Goal: Use online tool/utility: Use online tool/utility

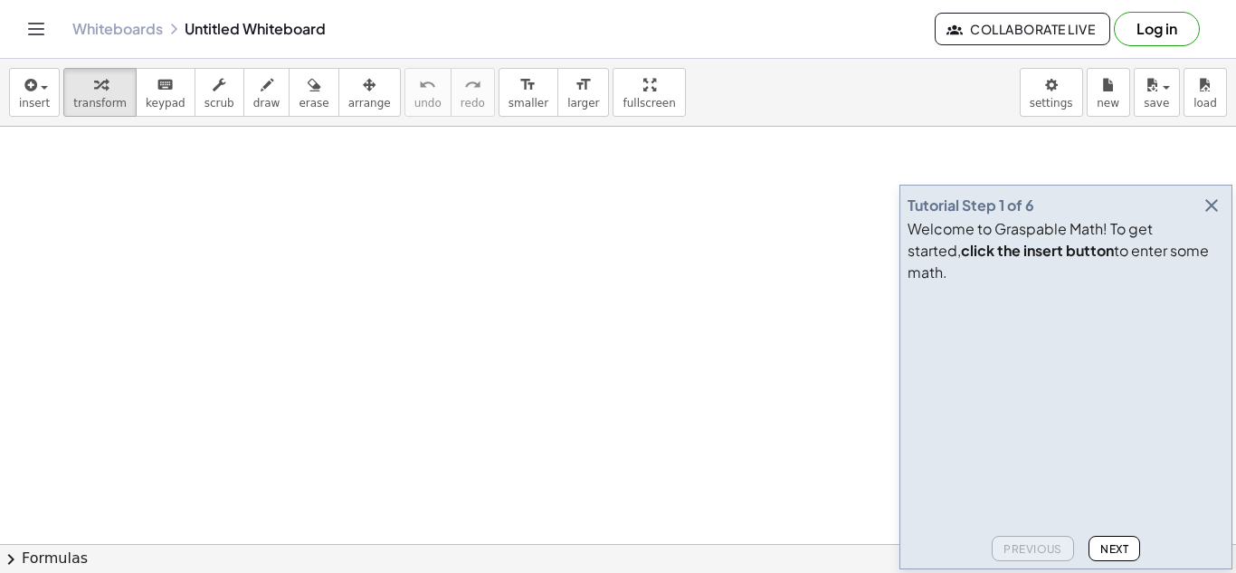
scroll to position [125, 0]
click at [1222, 218] on button "button" at bounding box center [1211, 205] width 25 height 25
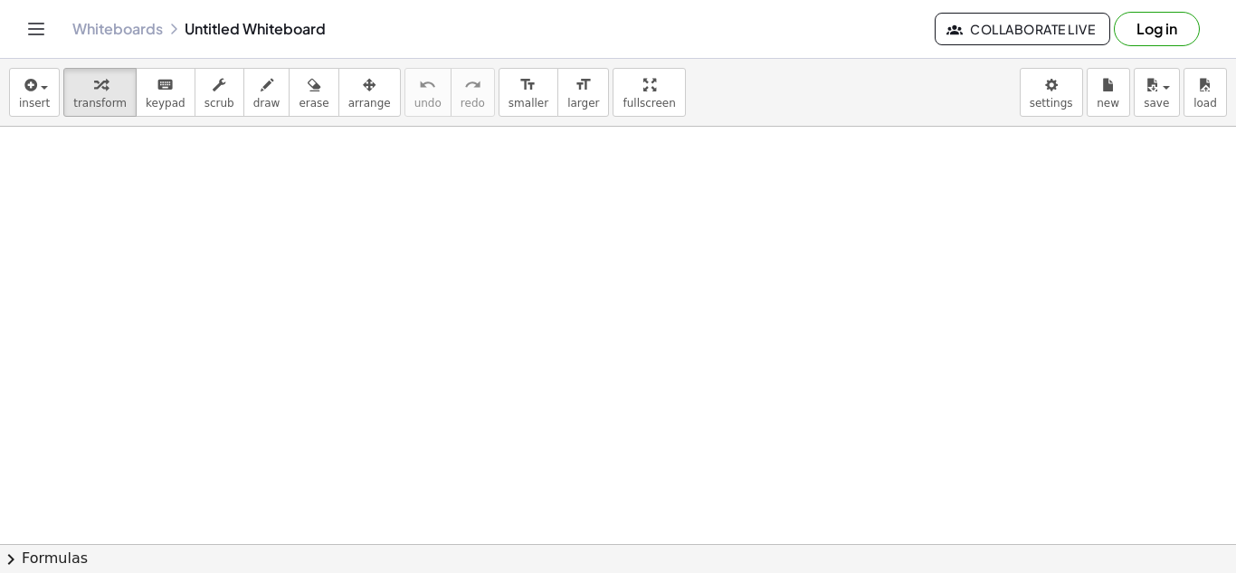
click at [595, 317] on div at bounding box center [618, 478] width 1236 height 952
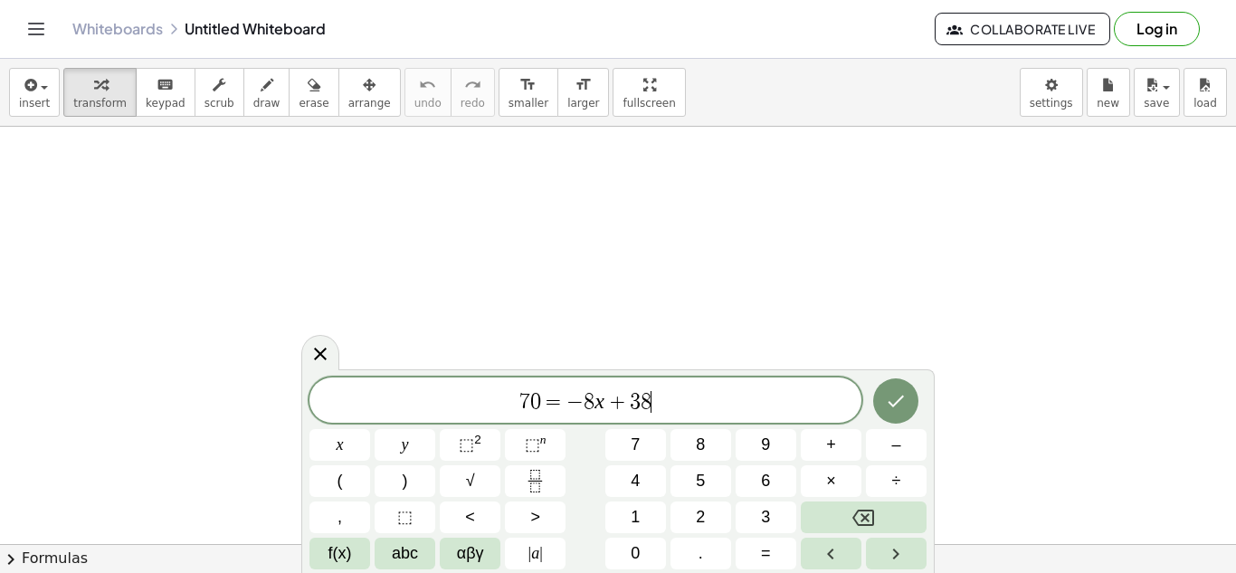
scroll to position [1, 0]
click at [572, 384] on div "7 0 = − 8 x + 3 8 ​" at bounding box center [585, 399] width 552 height 45
click at [572, 384] on div "7 0 = ​ − 8 x + 3 8" at bounding box center [585, 399] width 552 height 45
drag, startPoint x: 506, startPoint y: 401, endPoint x: 733, endPoint y: 413, distance: 227.5
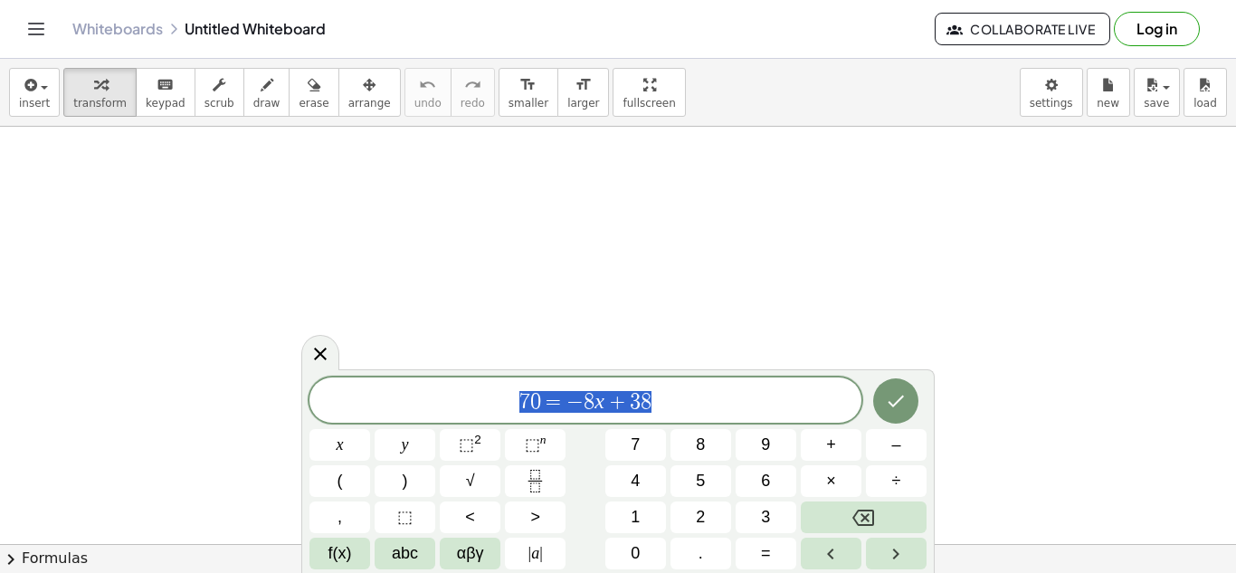
click at [733, 413] on div "********* 7 0 = − 8 x + 3 8" at bounding box center [585, 399] width 552 height 45
click at [902, 395] on icon "Done" at bounding box center [896, 401] width 16 height 12
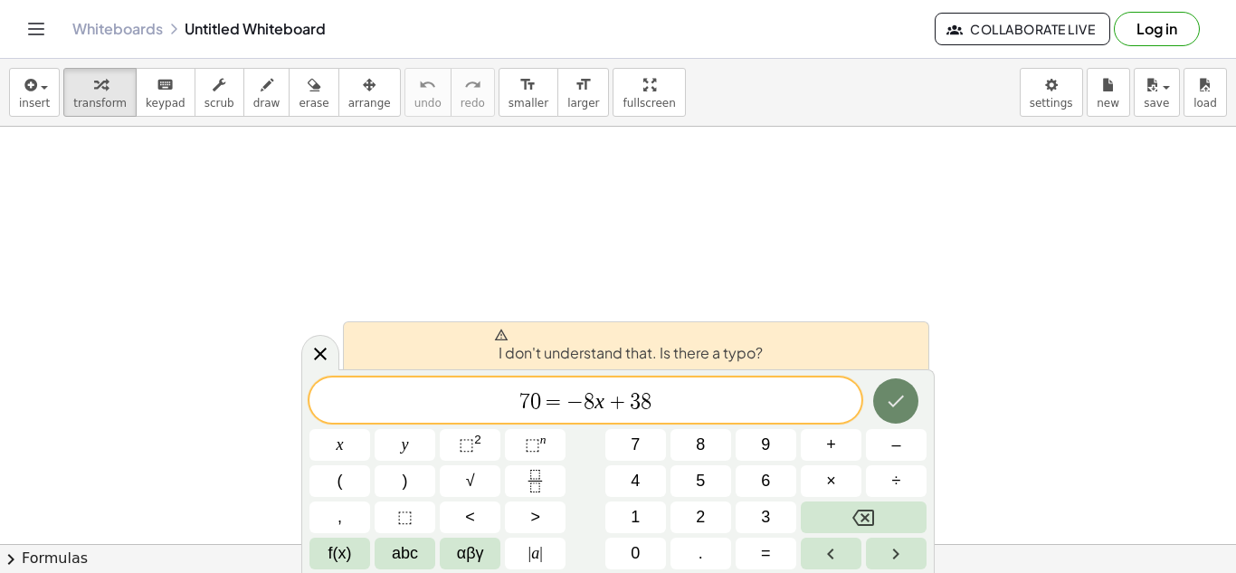
click at [894, 379] on button "Done" at bounding box center [895, 400] width 45 height 45
click at [899, 407] on icon "Done" at bounding box center [896, 401] width 22 height 22
click at [680, 385] on div "7 0 = − 8 x + 3 8 ​" at bounding box center [585, 399] width 552 height 45
click at [707, 409] on span "7 0 = − 8 x + 3 8 ​" at bounding box center [585, 401] width 552 height 25
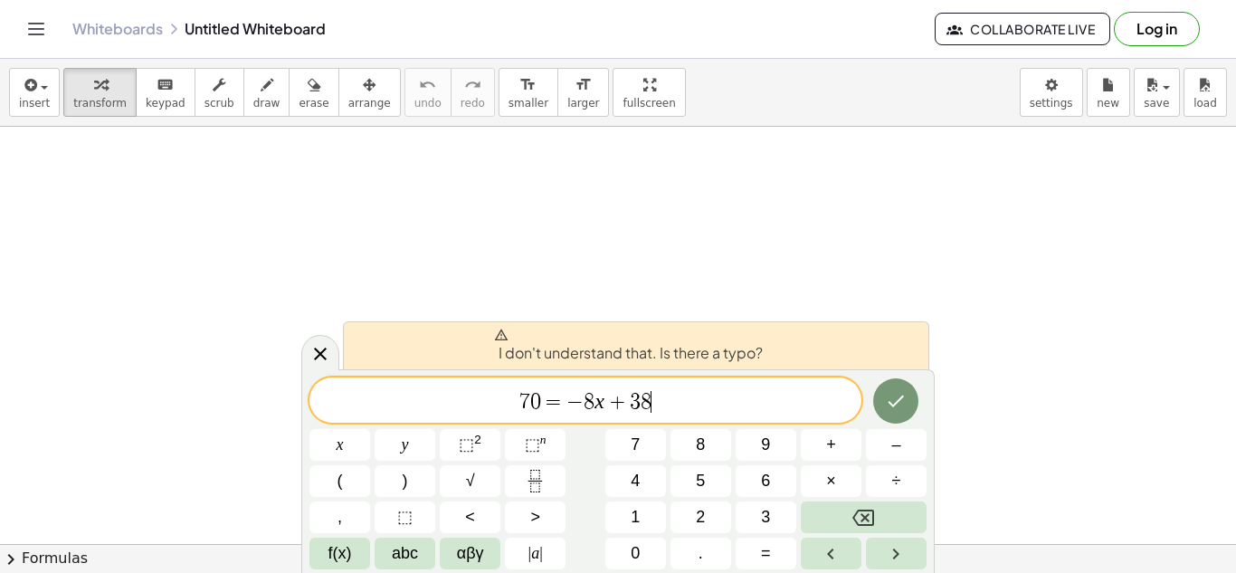
click at [707, 409] on span "7 0 = − 8 x + 3 8 ​" at bounding box center [585, 401] width 552 height 25
click at [698, 408] on span "7 0 = − 8 x + 3 8 ​" at bounding box center [585, 401] width 552 height 25
